Goal: Find specific page/section: Find specific page/section

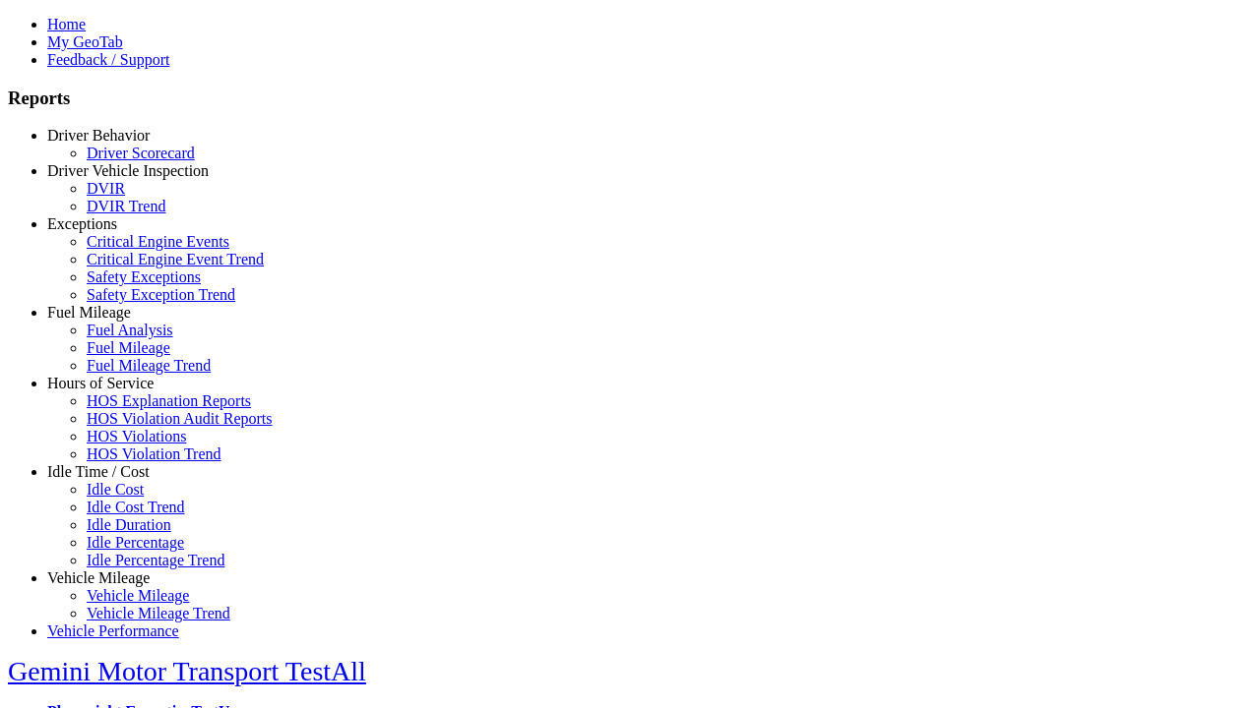
click at [113, 570] on link "Vehicle Mileage" at bounding box center [98, 578] width 102 height 17
click at [128, 605] on link "Vehicle Mileage Trend" at bounding box center [159, 613] width 144 height 17
type input "*********"
